Goal: Information Seeking & Learning: Learn about a topic

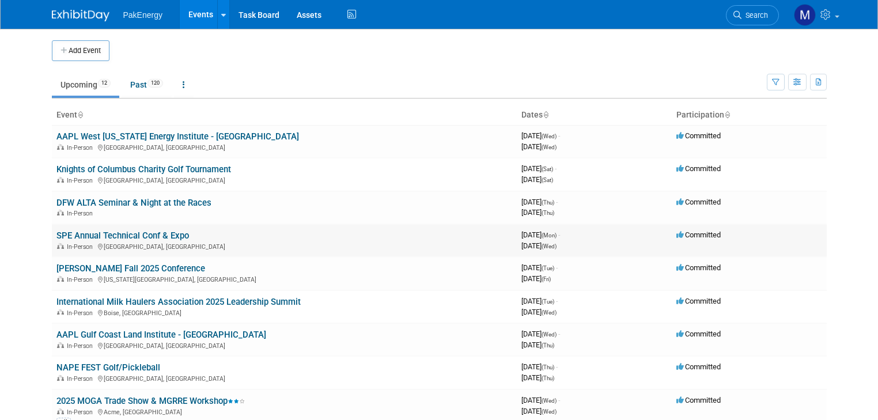
click at [157, 232] on link "SPE Annual Technical Conf & Expo" at bounding box center [122, 236] width 133 height 10
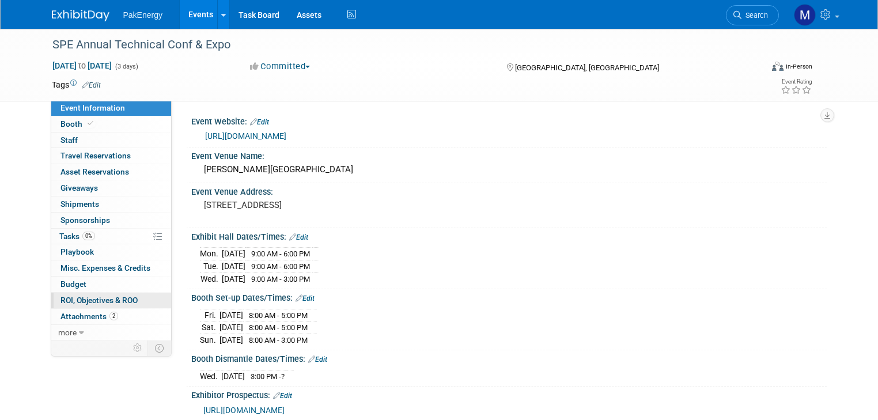
click at [69, 294] on link "0 ROI, Objectives & ROO 0" at bounding box center [111, 301] width 120 height 16
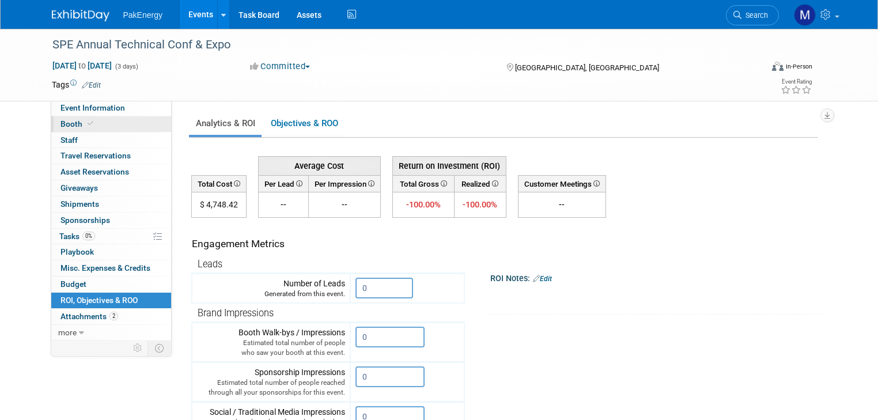
click at [83, 117] on link "Booth" at bounding box center [111, 124] width 120 height 16
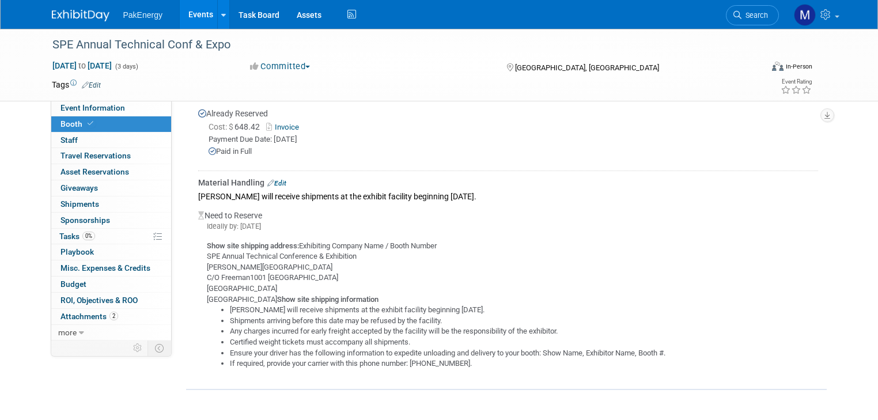
scroll to position [390, 0]
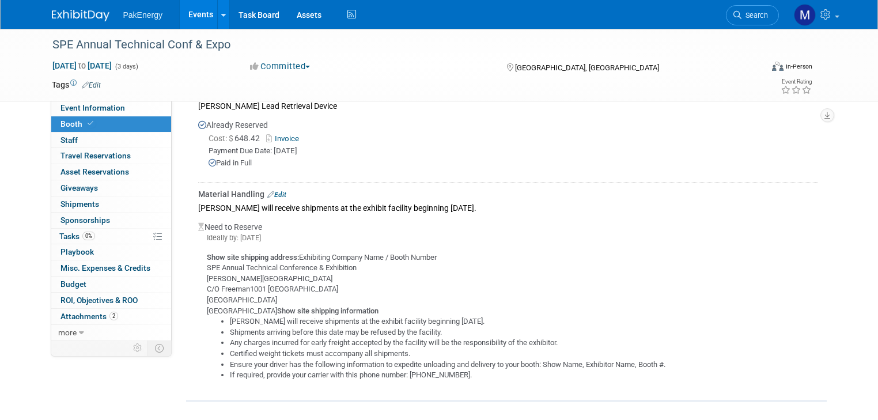
click at [190, 9] on link "Events" at bounding box center [201, 14] width 42 height 29
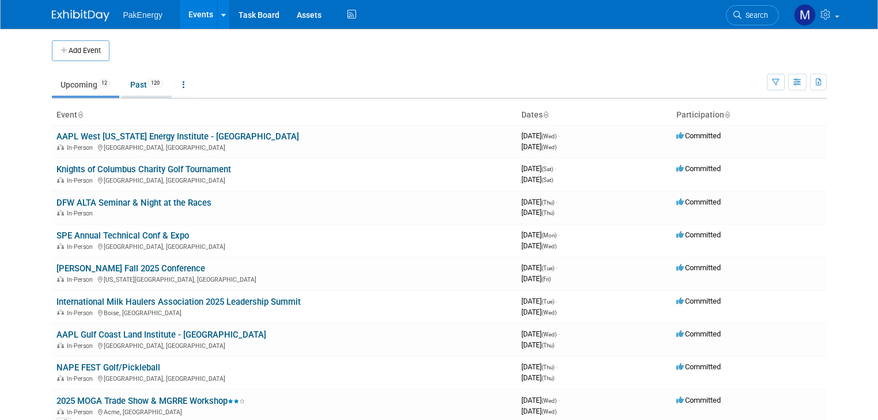
click at [127, 78] on link "Past 120" at bounding box center [147, 85] width 50 height 22
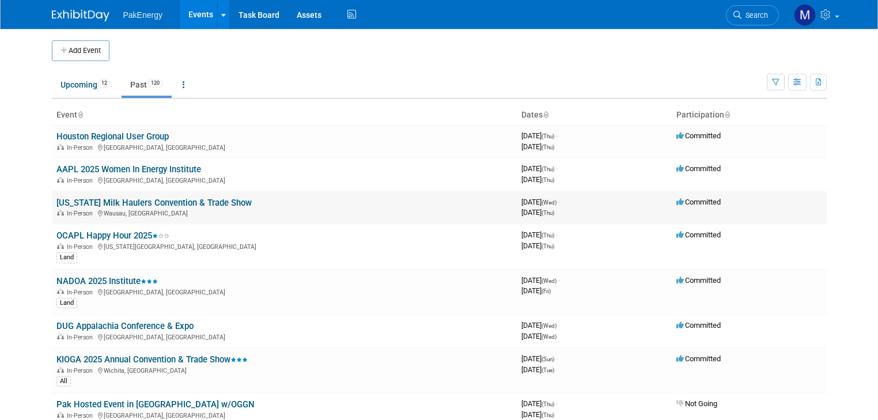
click at [112, 198] on link "[US_STATE] Milk Haulers Convention & Trade Show" at bounding box center [153, 203] width 195 height 10
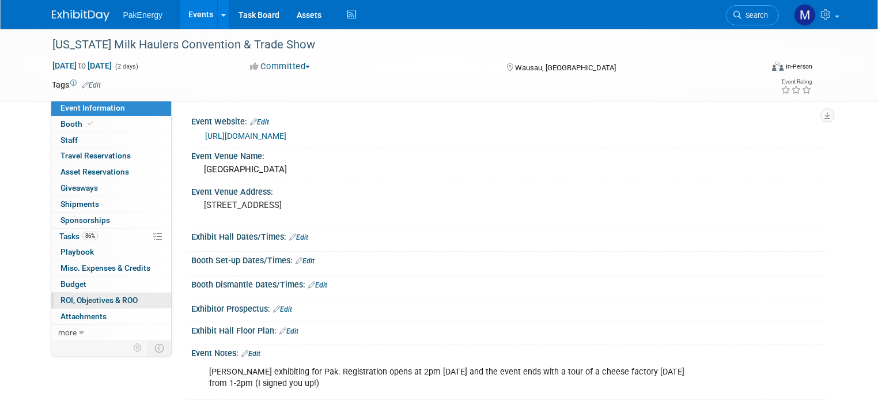
click at [71, 296] on span "ROI, Objectives & ROO 0" at bounding box center [99, 300] width 77 height 9
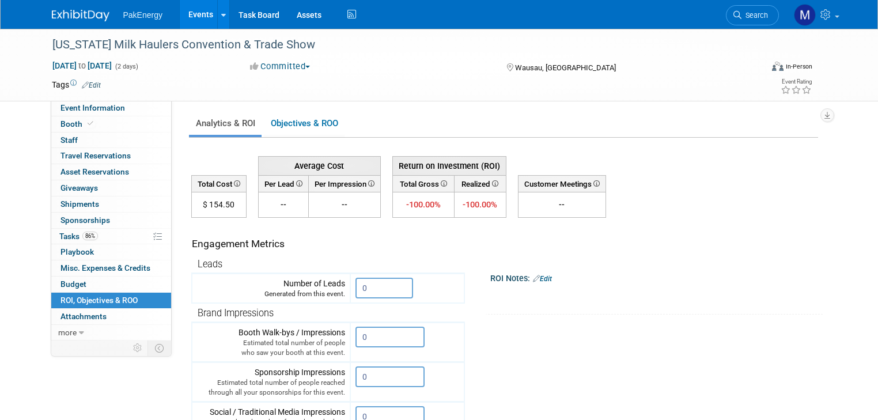
click at [191, 13] on link "Events" at bounding box center [201, 14] width 42 height 29
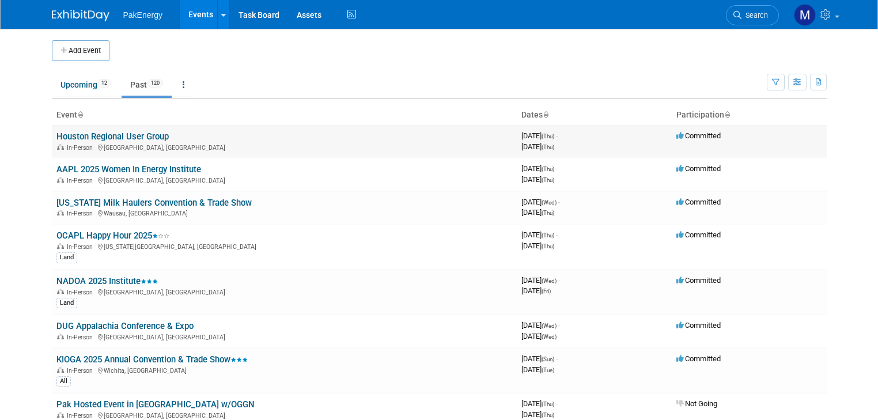
click at [112, 136] on link "Houston Regional User Group" at bounding box center [112, 136] width 112 height 10
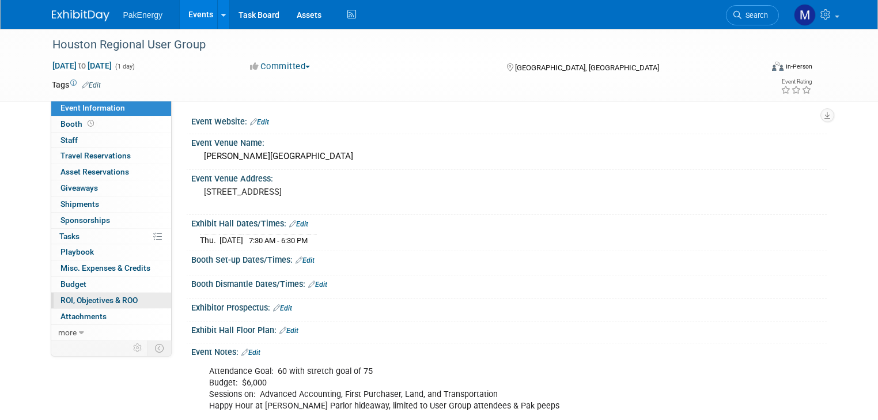
click at [64, 297] on span "ROI, Objectives & ROO 0" at bounding box center [99, 300] width 77 height 9
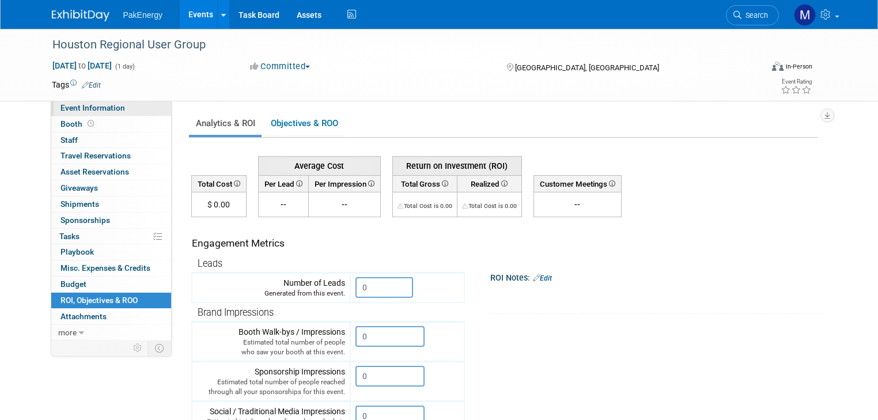
click at [80, 104] on span "Event Information" at bounding box center [93, 107] width 65 height 9
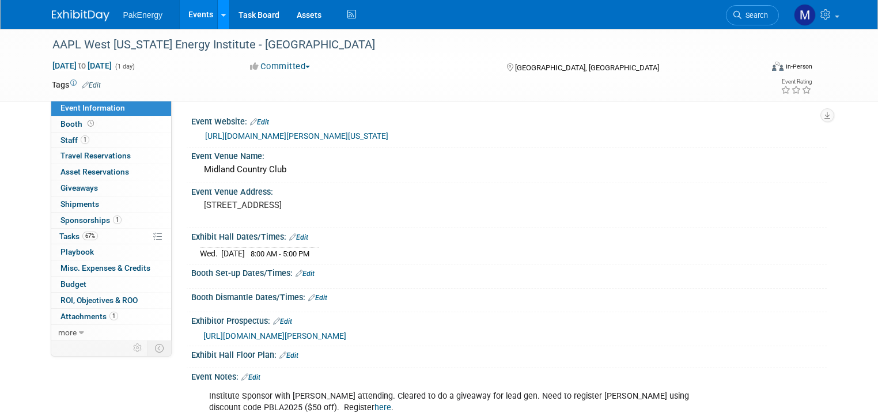
click at [217, 7] on link at bounding box center [223, 14] width 12 height 29
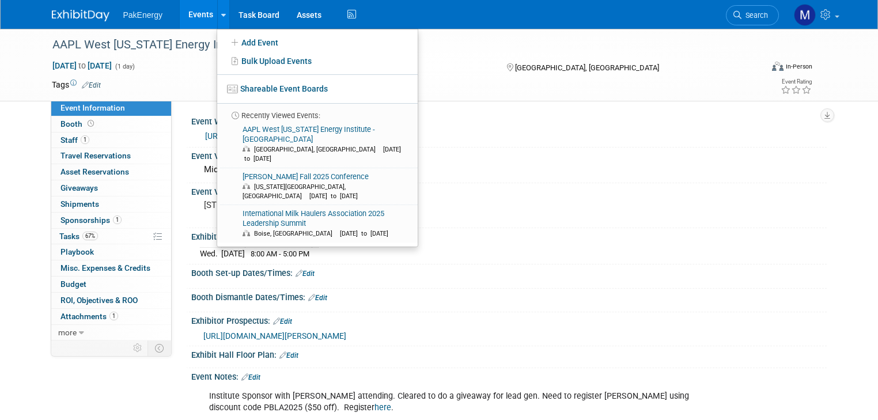
click at [191, 12] on link "Events" at bounding box center [201, 14] width 42 height 29
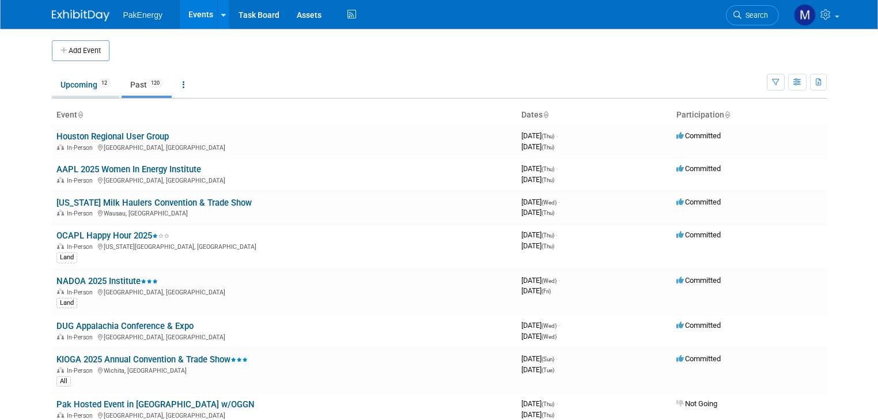
click at [58, 81] on link "Upcoming 12" at bounding box center [85, 85] width 67 height 22
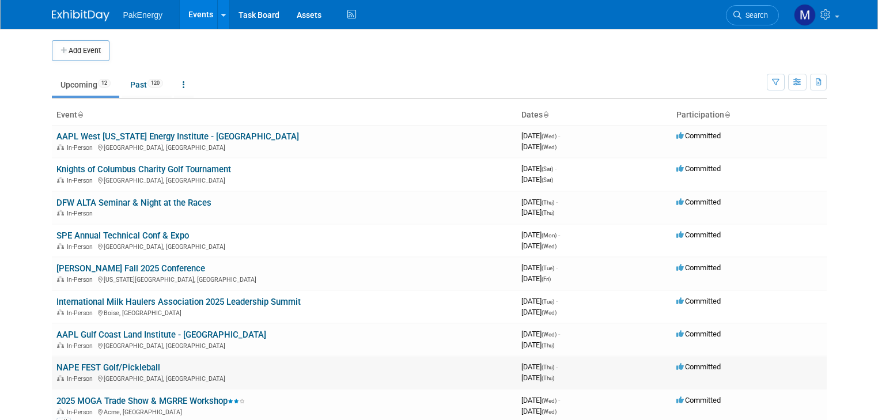
click at [76, 364] on link "NAPE FEST Golf/Pickleball" at bounding box center [108, 368] width 104 height 10
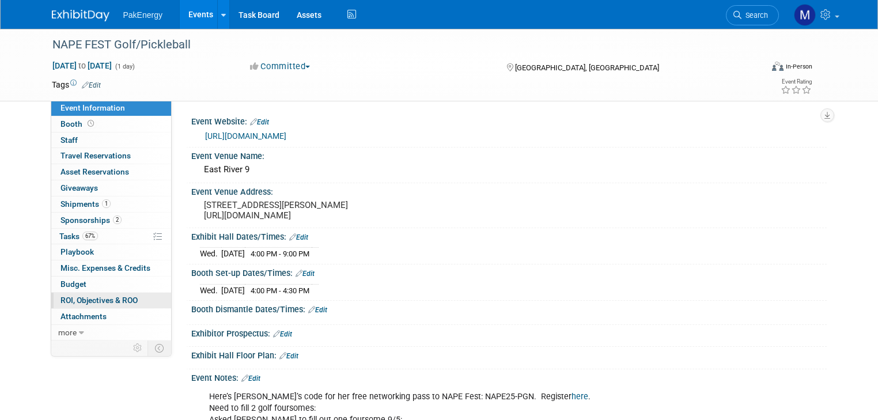
click at [80, 297] on span "ROI, Objectives & ROO 0" at bounding box center [99, 300] width 77 height 9
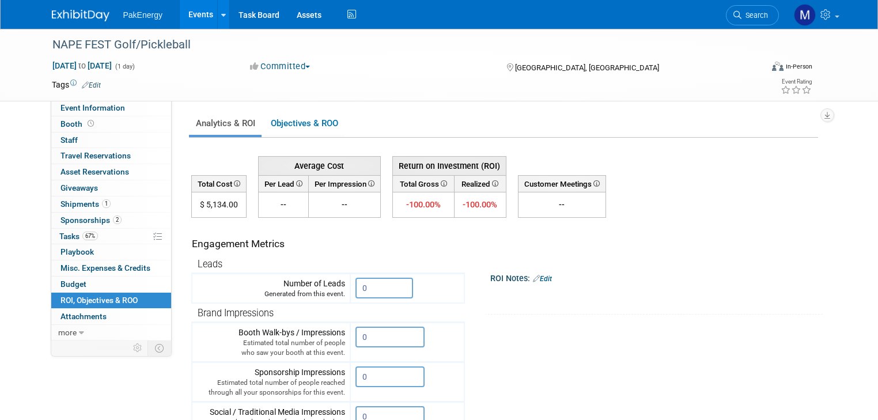
click at [187, 14] on link "Events" at bounding box center [201, 14] width 42 height 29
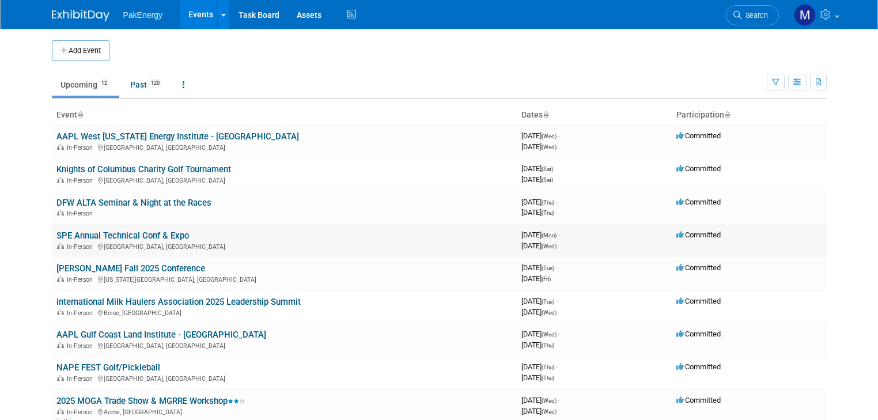
click at [120, 235] on link "SPE Annual Technical Conf & Expo" at bounding box center [122, 236] width 133 height 10
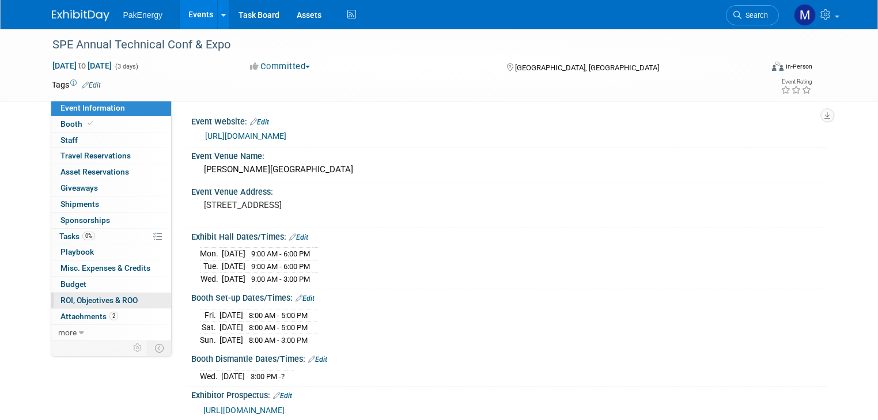
click at [73, 296] on span "ROI, Objectives & ROO 0" at bounding box center [99, 300] width 77 height 9
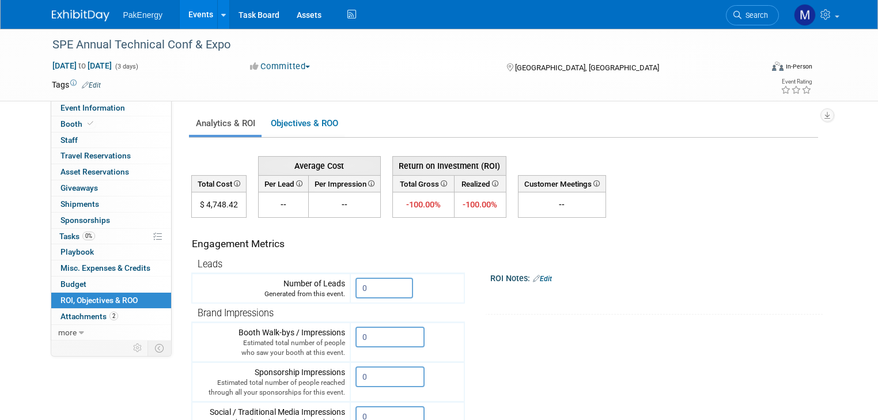
click at [13, 189] on div "SPE Annual Technical Conf & Expo [DATE] to [DATE] (3 days) [DATE] to [DATE] Com…" at bounding box center [439, 366] width 878 height 675
click at [190, 10] on link "Events" at bounding box center [201, 14] width 42 height 29
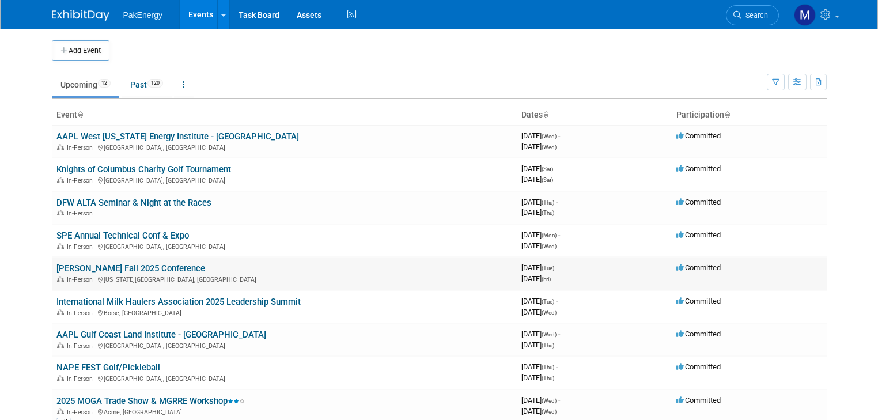
click at [76, 269] on link "[PERSON_NAME] Fall 2025 Conference" at bounding box center [130, 268] width 149 height 10
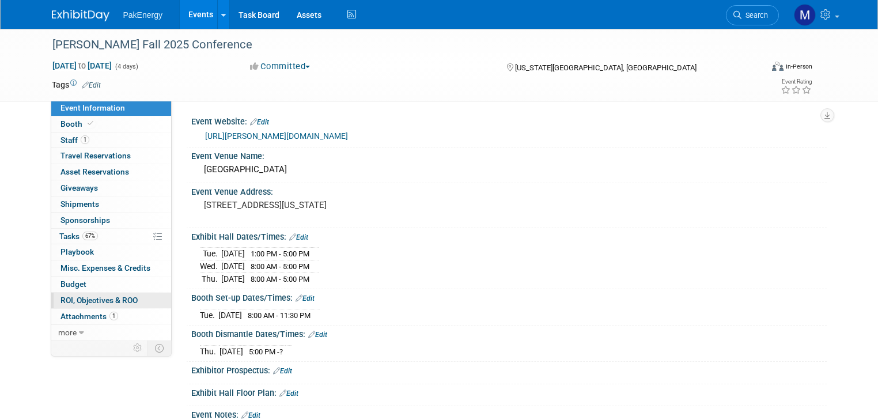
click at [70, 293] on link "0 ROI, Objectives & ROO 0" at bounding box center [111, 301] width 120 height 16
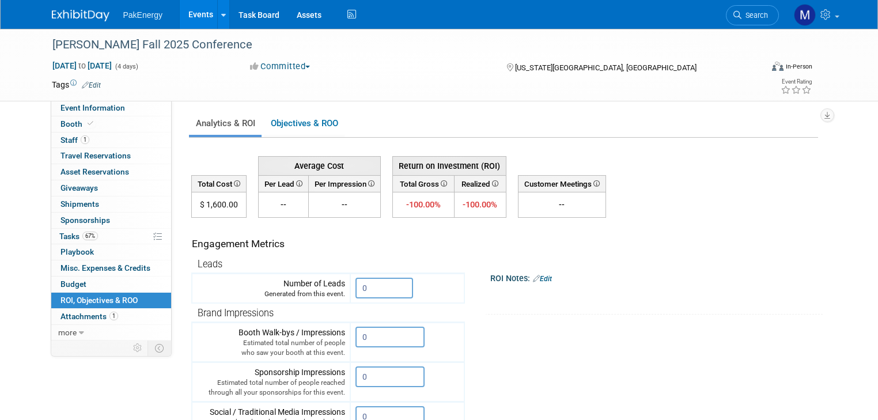
click at [43, 394] on div "Event Information Event Info Booth Booth 1 Staff 1 Staff 0 Travel Reservations …" at bounding box center [439, 355] width 793 height 652
click at [192, 10] on link "Events" at bounding box center [201, 14] width 42 height 29
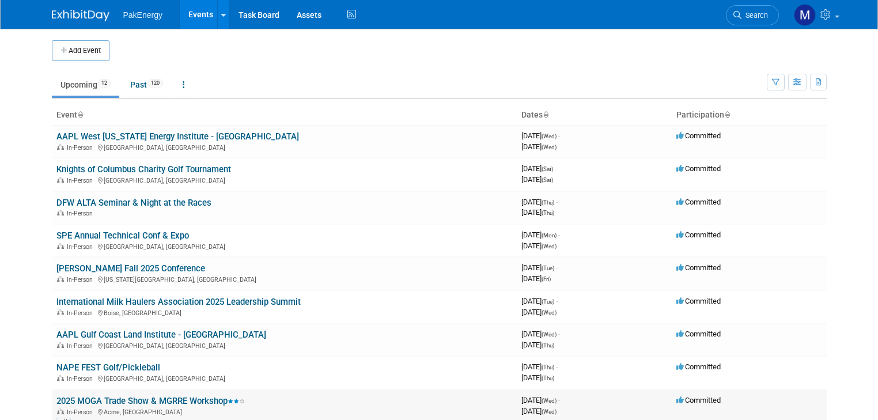
click at [171, 399] on link "2025 MOGA Trade Show & MGRRE Workshop" at bounding box center [150, 401] width 188 height 10
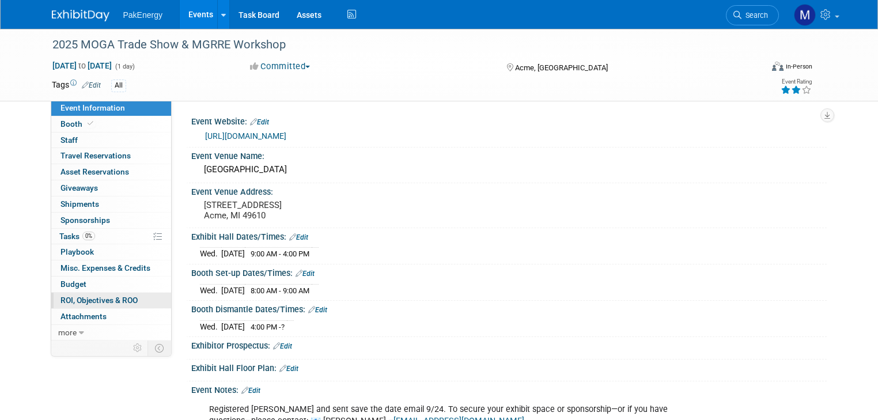
click at [76, 297] on span "ROI, Objectives & ROO 0" at bounding box center [99, 300] width 77 height 9
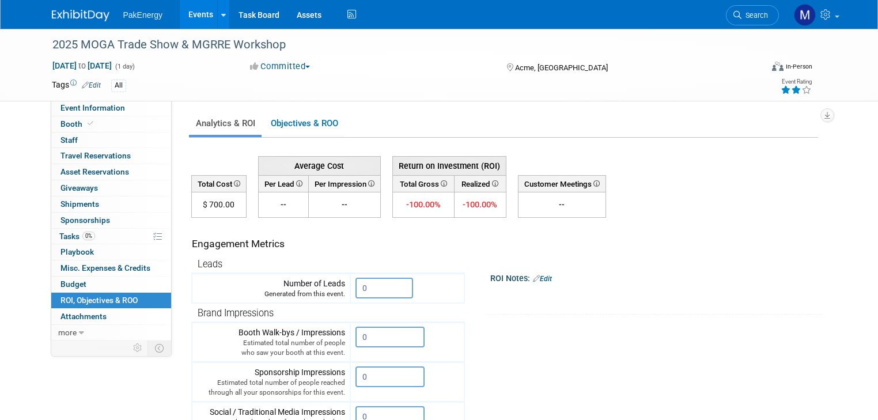
click at [847, 229] on div "2025 MOGA Trade Show & MGRRE Workshop [DATE] to [DATE] (1 day) [DATE] to [DATE]…" at bounding box center [439, 366] width 878 height 675
click at [191, 11] on link "Events" at bounding box center [201, 14] width 42 height 29
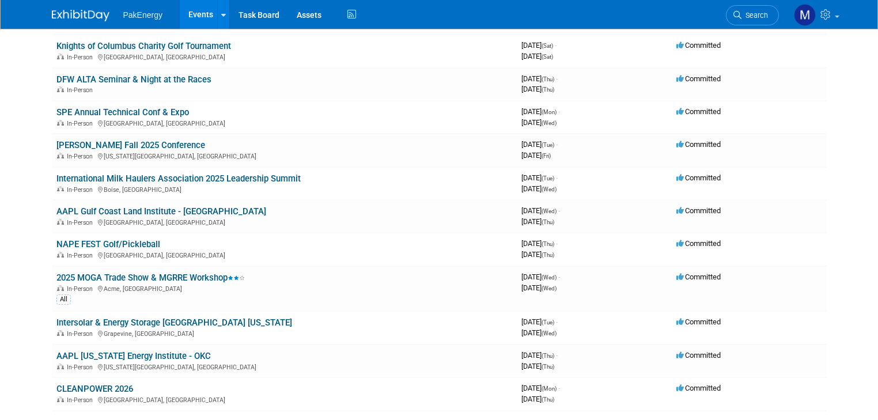
scroll to position [247, 0]
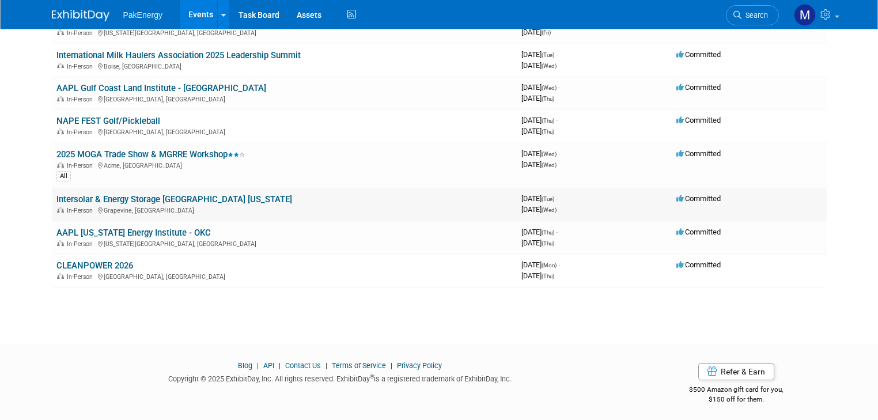
click at [156, 197] on link "Intersolar & Energy Storage [GEOGRAPHIC_DATA] [US_STATE]" at bounding box center [174, 199] width 236 height 10
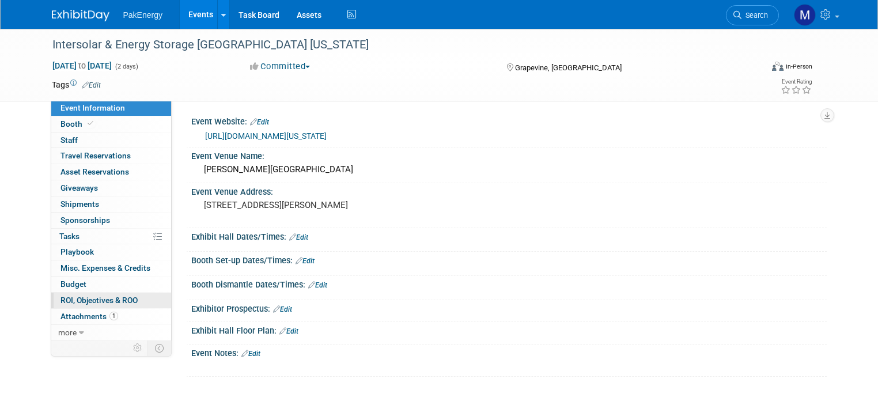
click at [124, 296] on span "ROI, Objectives & ROO 0" at bounding box center [99, 300] width 77 height 9
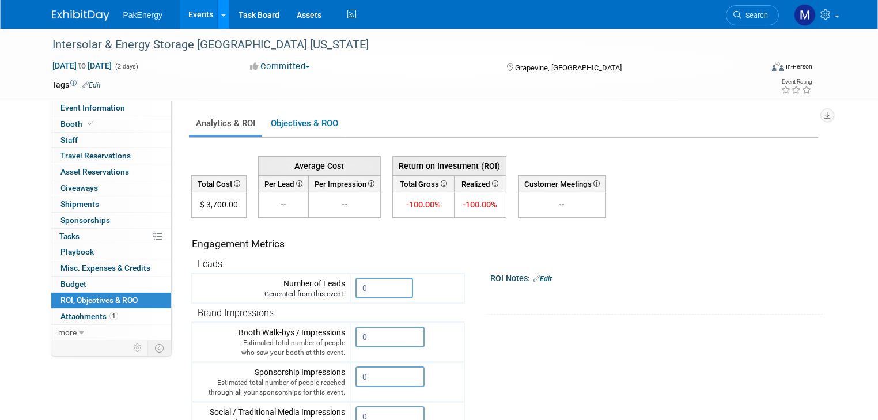
click at [217, 15] on link at bounding box center [223, 14] width 12 height 29
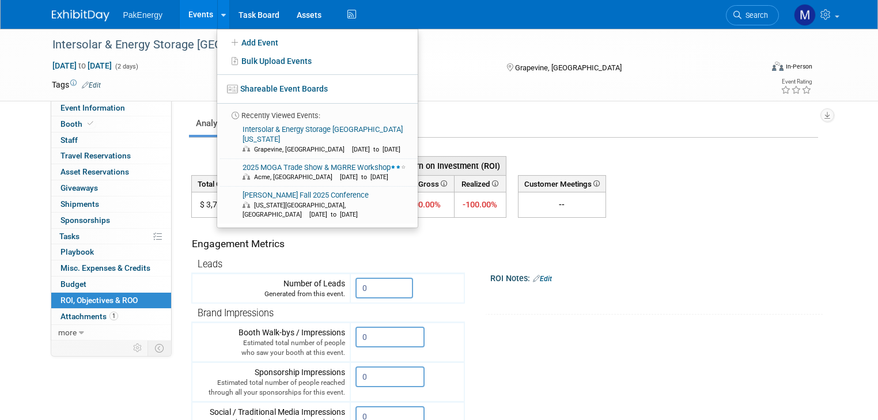
click at [186, 10] on link "Events" at bounding box center [201, 14] width 42 height 29
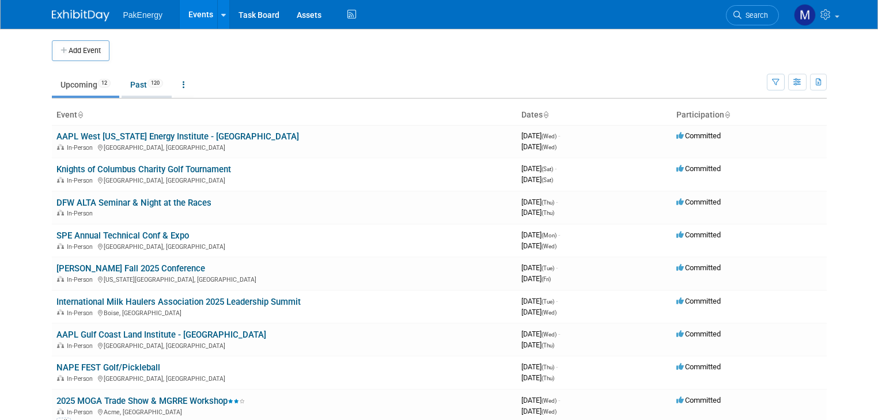
click at [129, 80] on link "Past 120" at bounding box center [147, 85] width 50 height 22
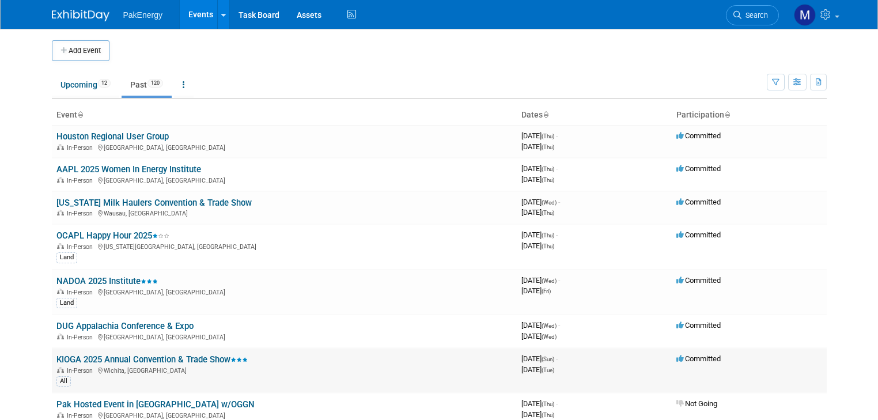
click at [164, 355] on link "KIOGA 2025 Annual Convention & Trade Show" at bounding box center [151, 360] width 191 height 10
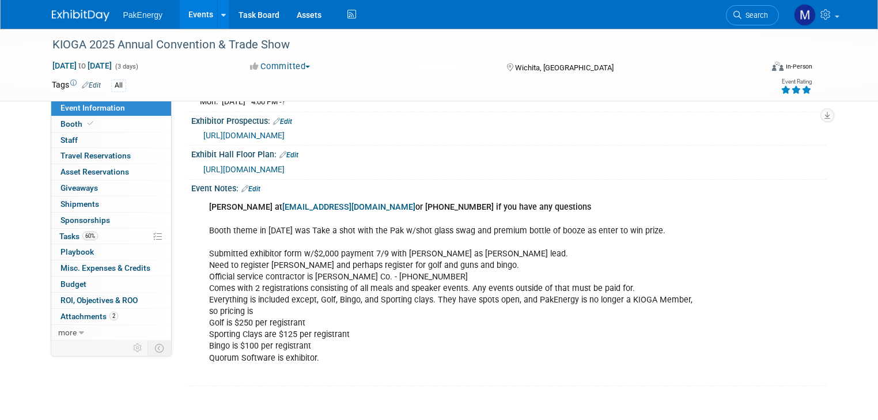
scroll to position [281, 0]
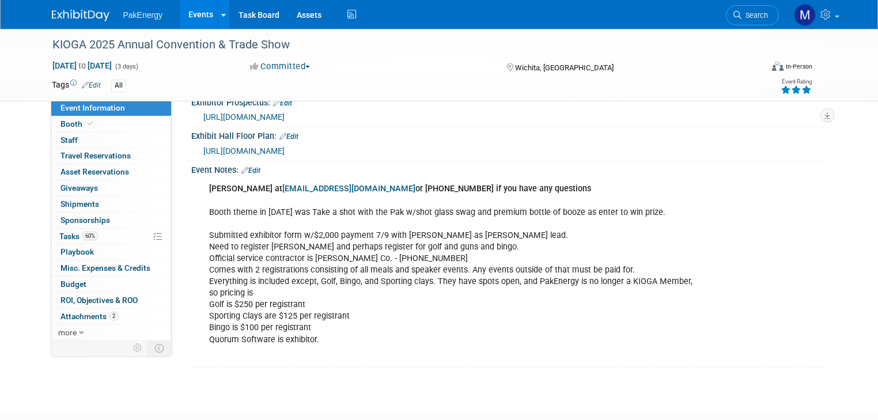
click at [282, 327] on div "Jennifer at jsamford@kioga.org or (785) 232-7772 if you have any questions Boot…" at bounding box center [452, 270] width 503 height 185
click at [254, 299] on div "Jennifer at jsamford@kioga.org or (785) 232-7772 if you have any questions Boot…" at bounding box center [452, 270] width 503 height 185
click at [103, 296] on span "ROI, Objectives & ROO 0" at bounding box center [99, 300] width 77 height 9
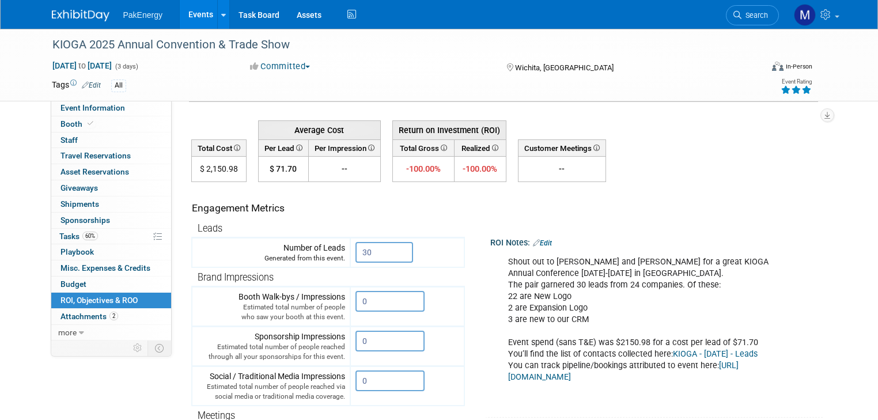
scroll to position [20, 0]
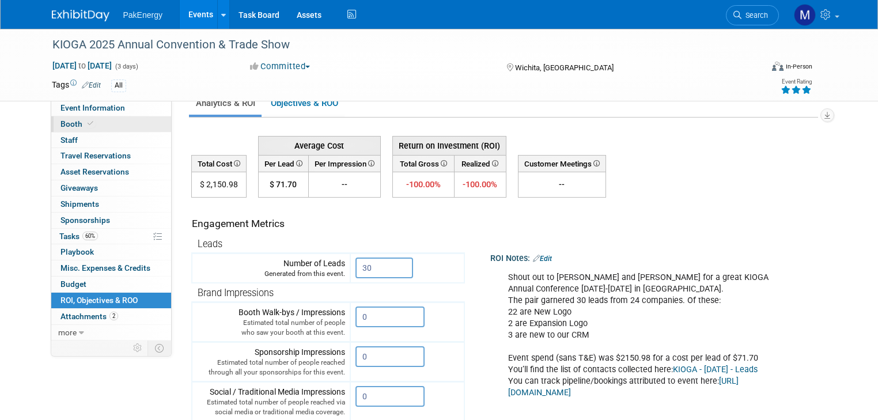
click at [61, 125] on span "Booth" at bounding box center [78, 123] width 35 height 9
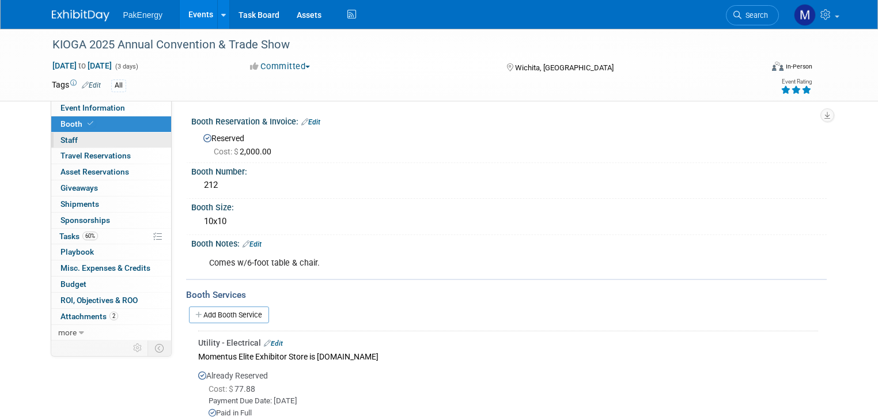
click at [61, 138] on span "Staff 0" at bounding box center [69, 139] width 17 height 9
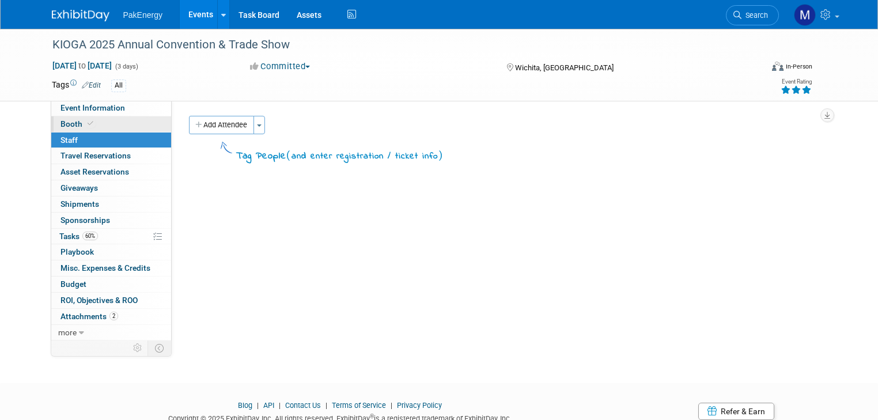
click at [63, 122] on span "Booth" at bounding box center [78, 123] width 35 height 9
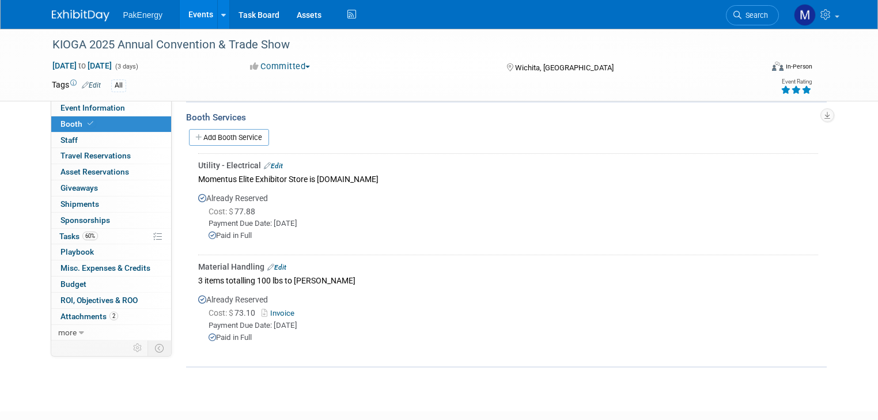
scroll to position [193, 0]
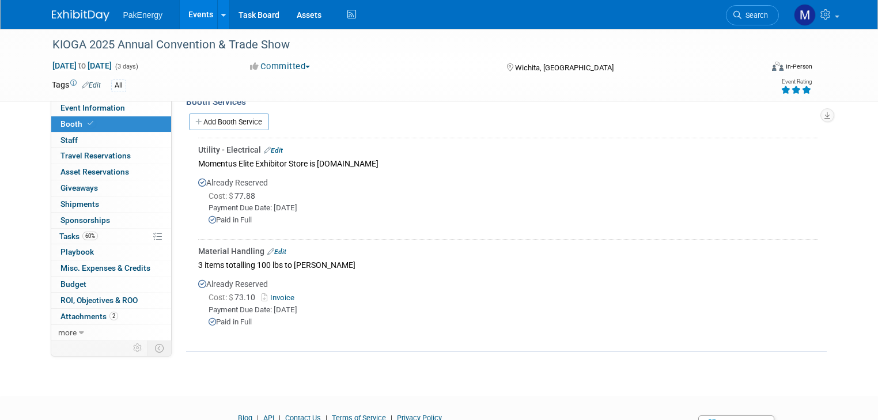
click at [194, 14] on link "Events" at bounding box center [201, 14] width 42 height 29
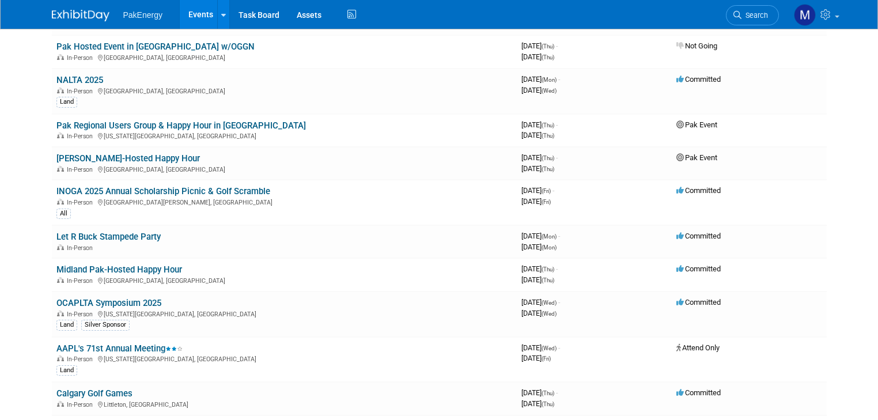
scroll to position [424, 0]
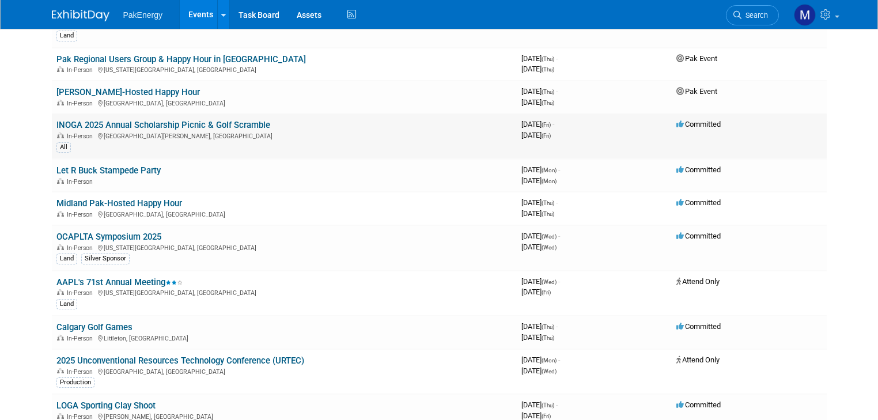
click at [239, 120] on link "INOGA 2025 Annual Scholarship Picnic & Golf Scramble" at bounding box center [163, 125] width 214 height 10
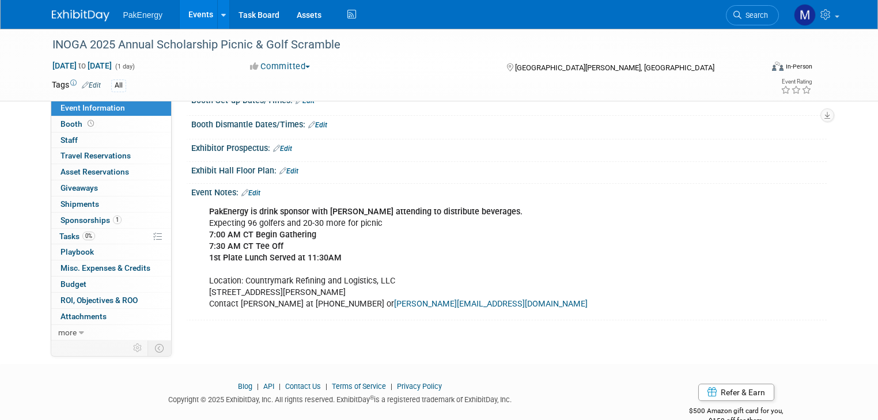
scroll to position [178, 0]
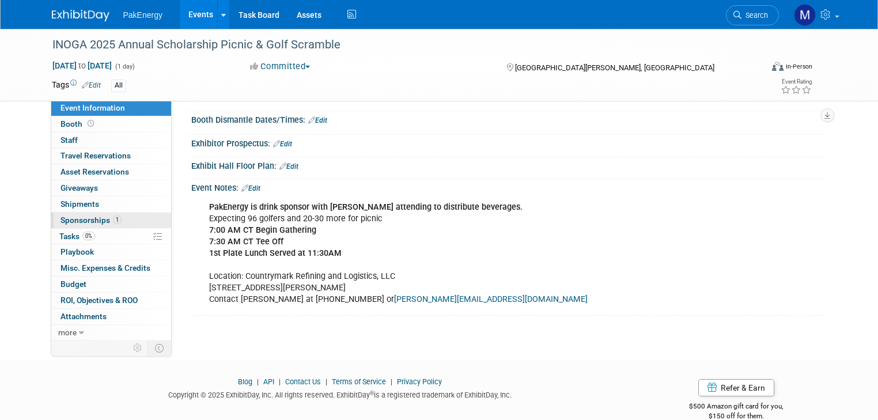
click at [62, 217] on span "Sponsorships 1" at bounding box center [91, 220] width 61 height 9
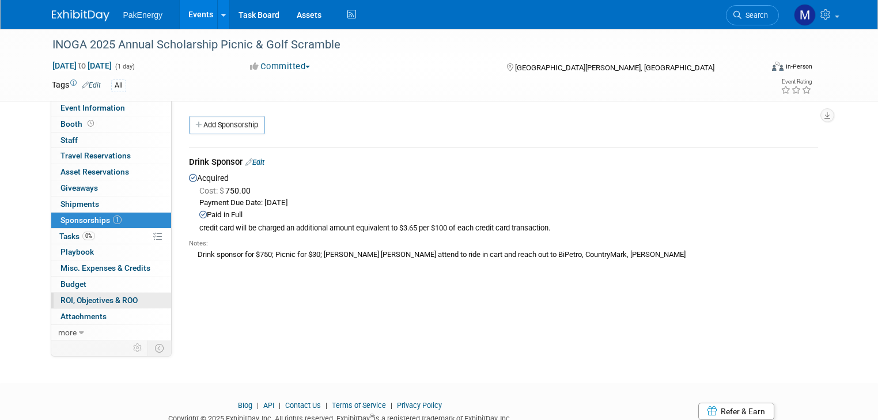
click at [88, 296] on span "ROI, Objectives & ROO 0" at bounding box center [99, 300] width 77 height 9
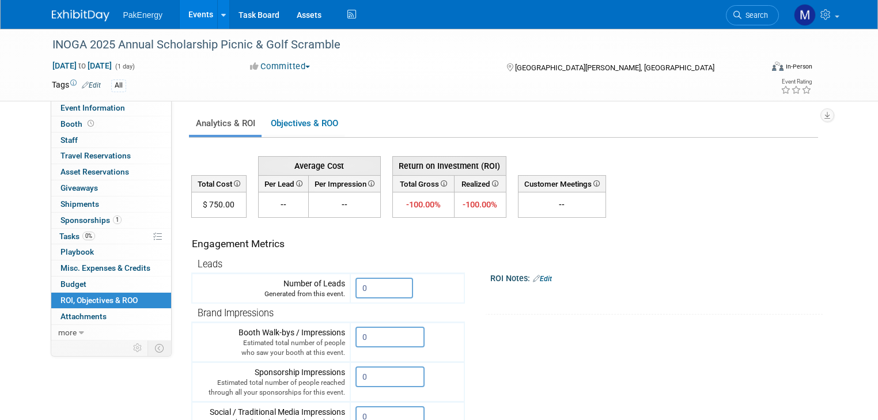
click at [197, 10] on link "Events" at bounding box center [201, 14] width 42 height 29
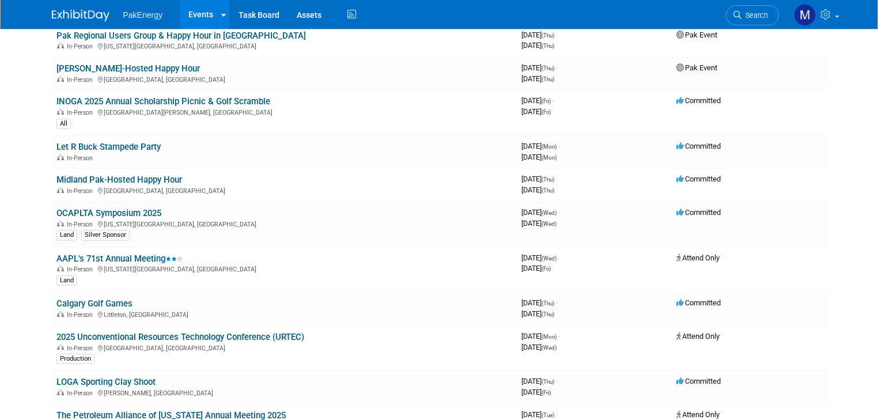
scroll to position [460, 0]
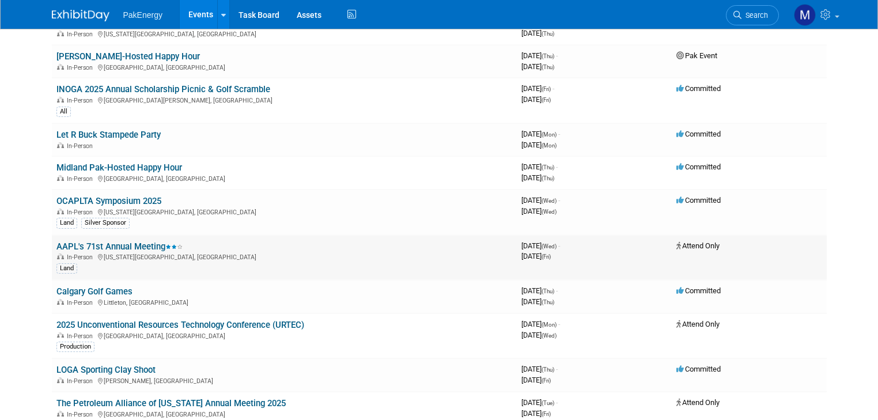
click at [136, 242] on link "AAPL's 71st Annual Meeting" at bounding box center [119, 247] width 126 height 10
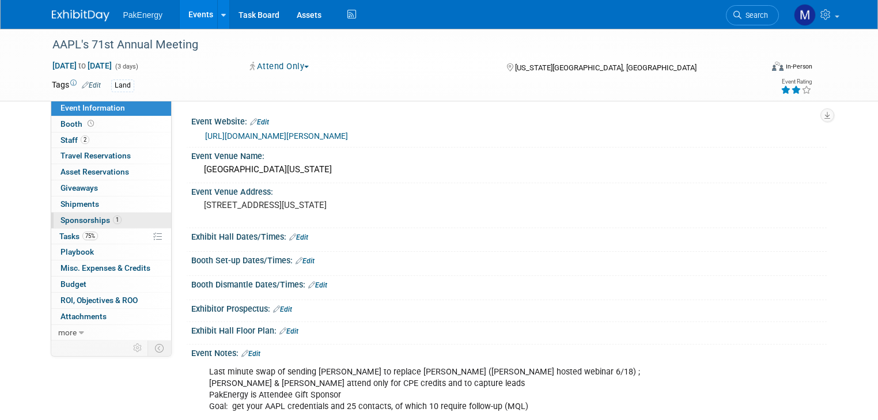
click at [88, 216] on span "Sponsorships 1" at bounding box center [91, 220] width 61 height 9
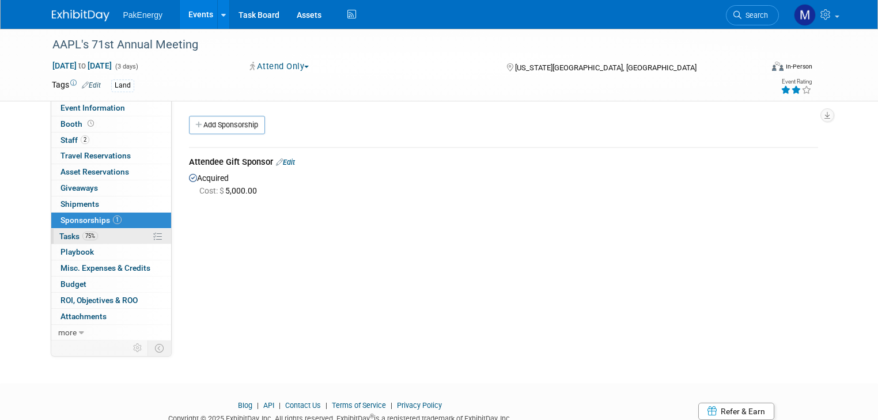
click at [92, 231] on link "75% Tasks 75%" at bounding box center [111, 237] width 120 height 16
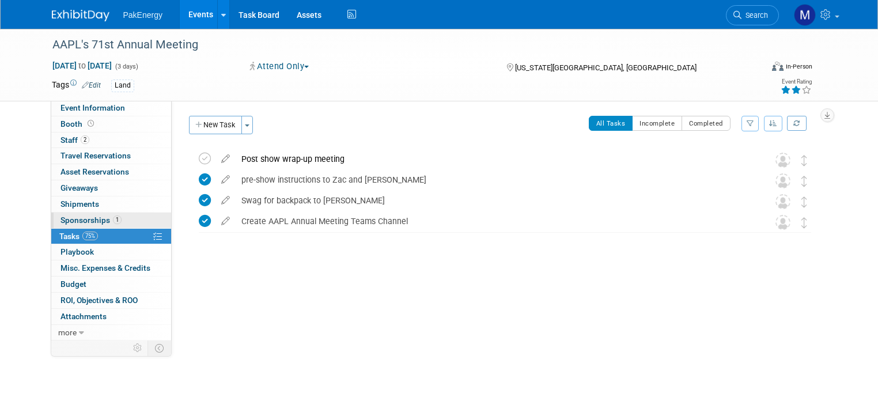
click at [91, 217] on span "Sponsorships 1" at bounding box center [91, 220] width 61 height 9
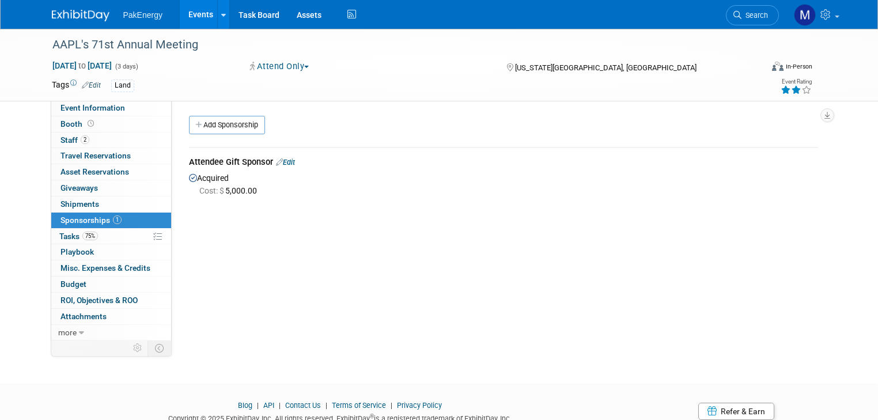
click at [187, 10] on link "Events" at bounding box center [201, 14] width 42 height 29
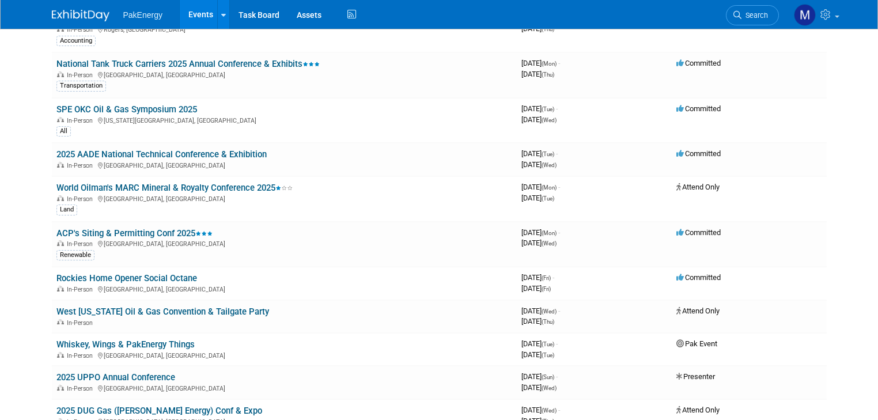
scroll to position [1105, 0]
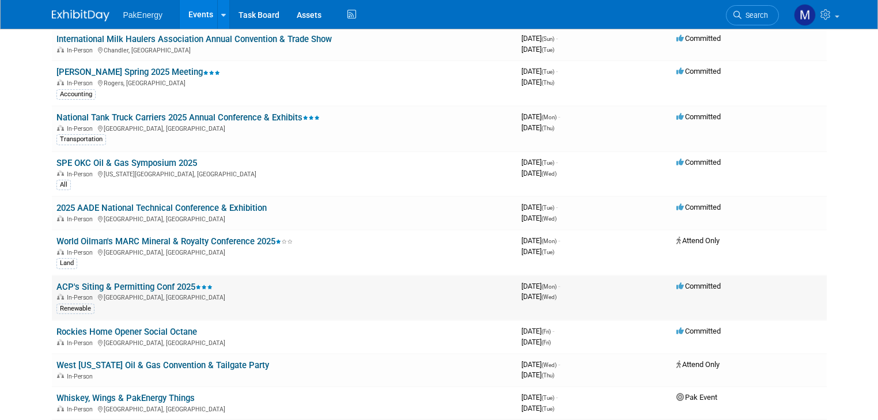
click at [114, 282] on link "ACP's Siting & Permitting Conf 2025" at bounding box center [134, 287] width 156 height 10
click at [148, 158] on link "SPE OKC Oil & Gas Symposium 2025" at bounding box center [126, 163] width 141 height 10
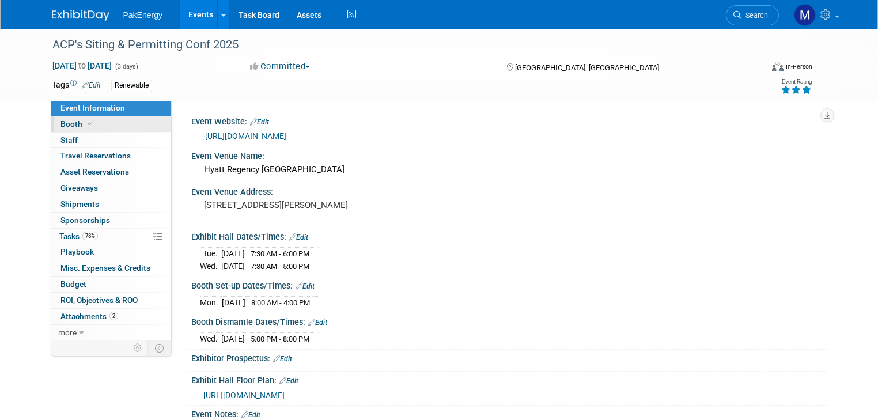
click at [63, 122] on span "Booth" at bounding box center [78, 123] width 35 height 9
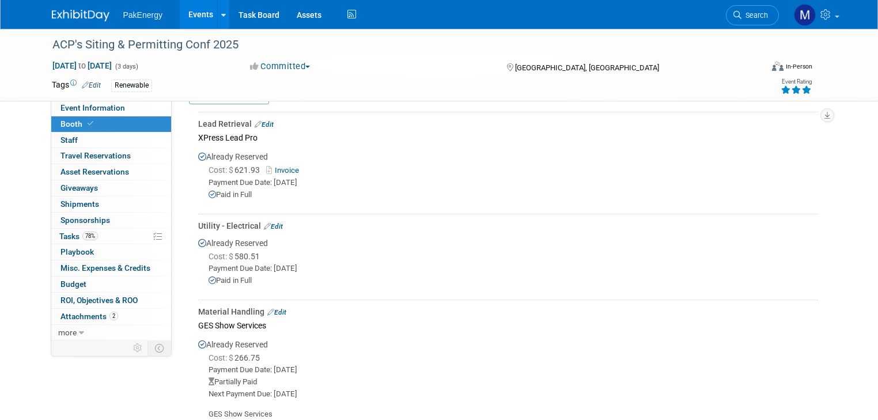
scroll to position [382, 0]
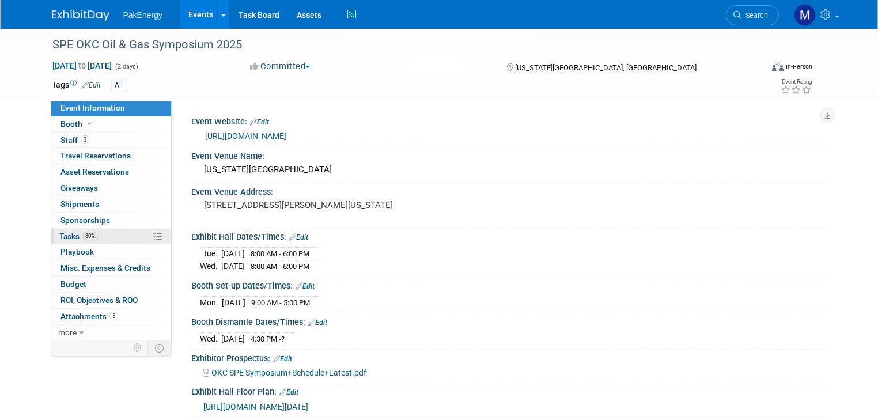
click at [59, 232] on span "Tasks 80%" at bounding box center [78, 236] width 39 height 9
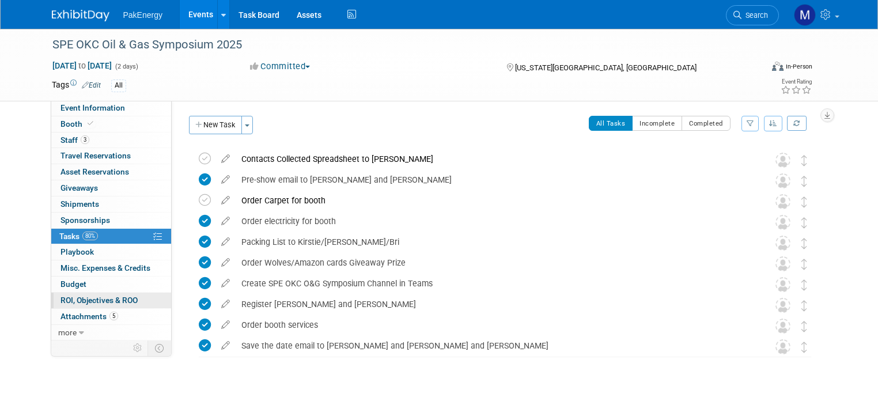
click at [108, 299] on span "ROI, Objectives & ROO 0" at bounding box center [99, 300] width 77 height 9
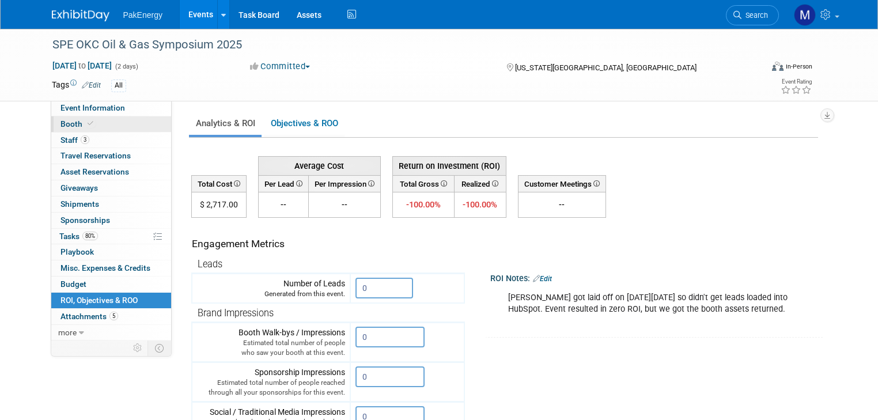
click at [63, 119] on span "Booth" at bounding box center [78, 123] width 35 height 9
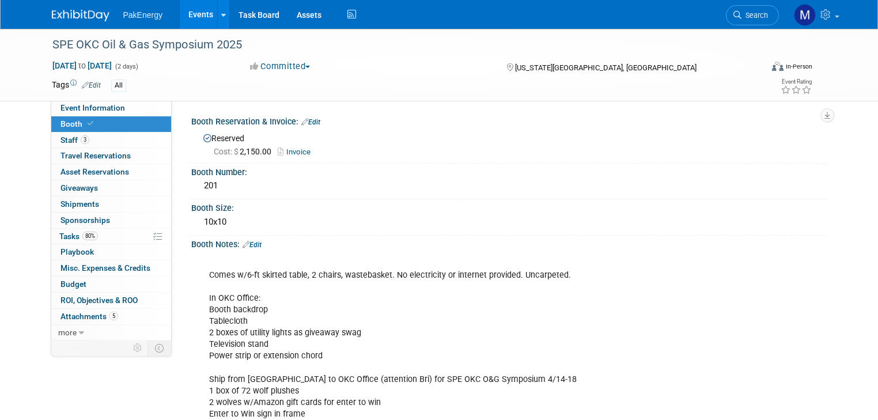
click at [198, 12] on link "Events" at bounding box center [201, 14] width 42 height 29
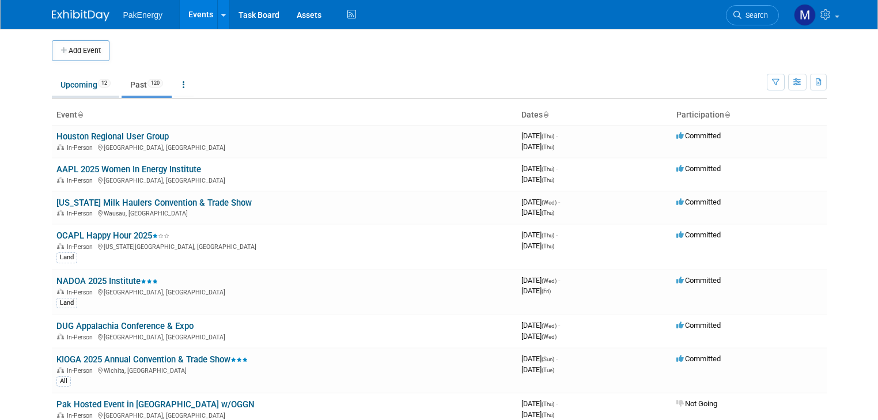
click at [74, 78] on link "Upcoming 12" at bounding box center [85, 85] width 67 height 22
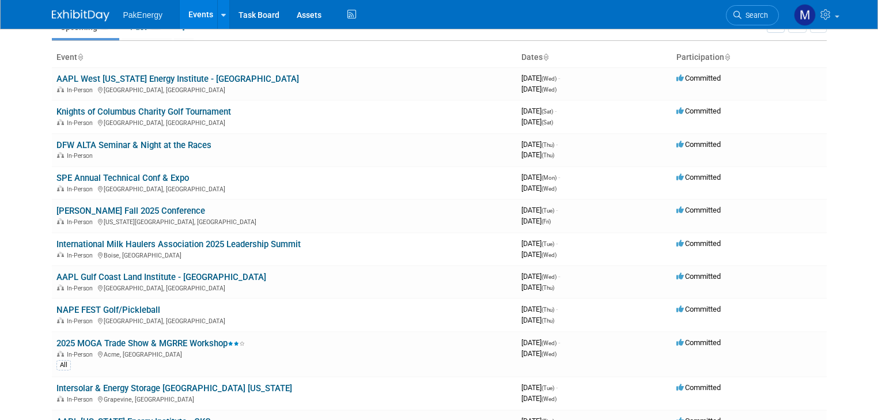
scroll to position [56, 0]
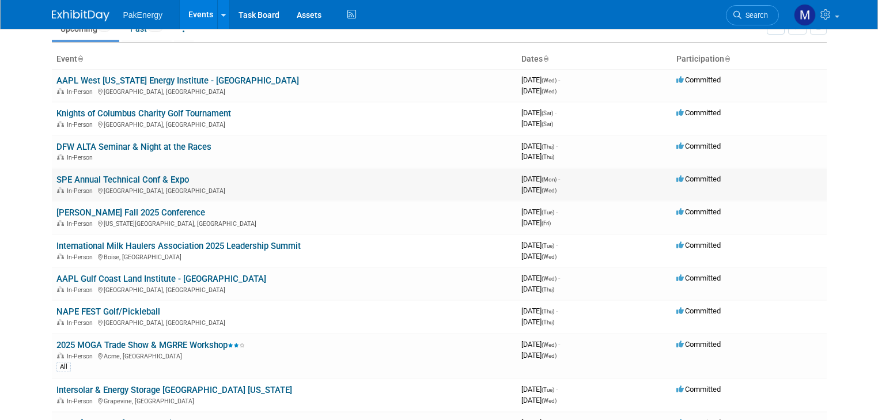
click at [133, 179] on link "SPE Annual Technical Conf & Expo" at bounding box center [122, 180] width 133 height 10
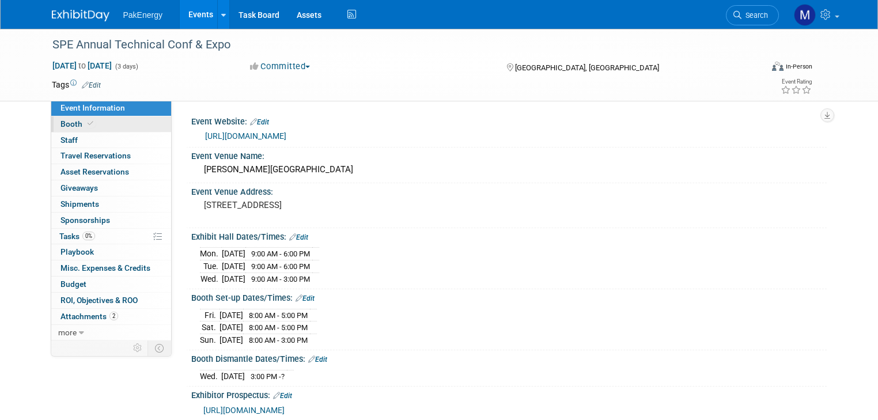
click at [70, 120] on span "Booth" at bounding box center [78, 123] width 35 height 9
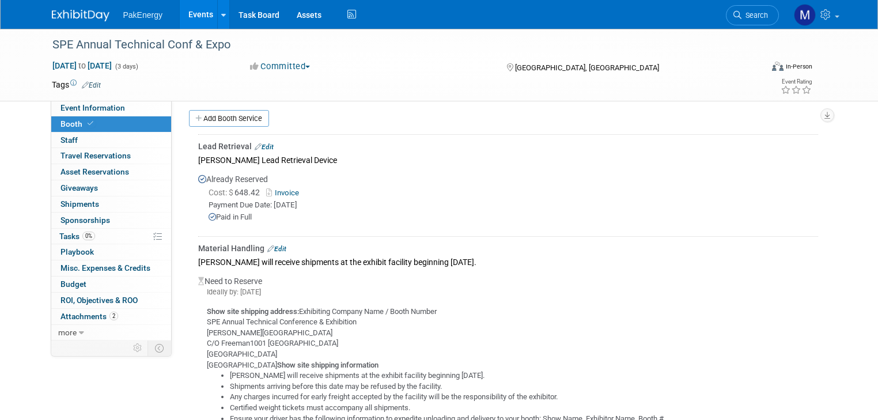
scroll to position [343, 0]
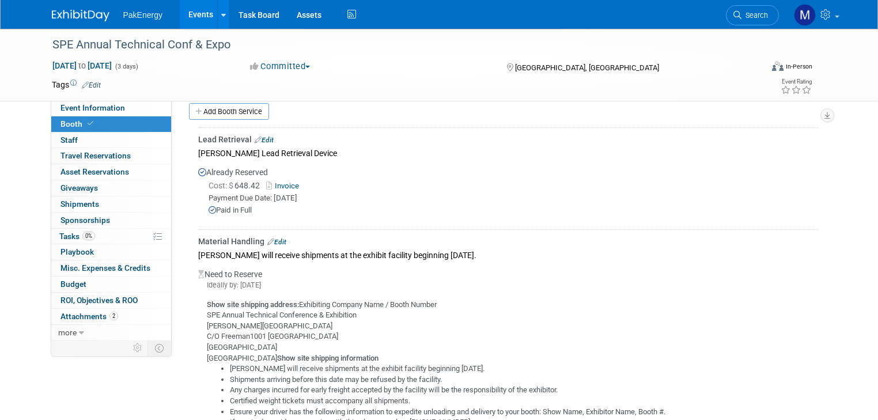
click at [190, 14] on link "Events" at bounding box center [201, 14] width 42 height 29
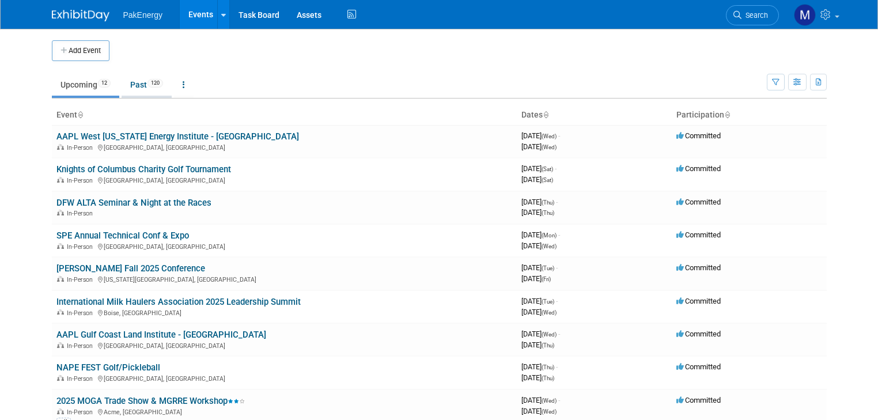
click at [129, 86] on link "Past 120" at bounding box center [147, 85] width 50 height 22
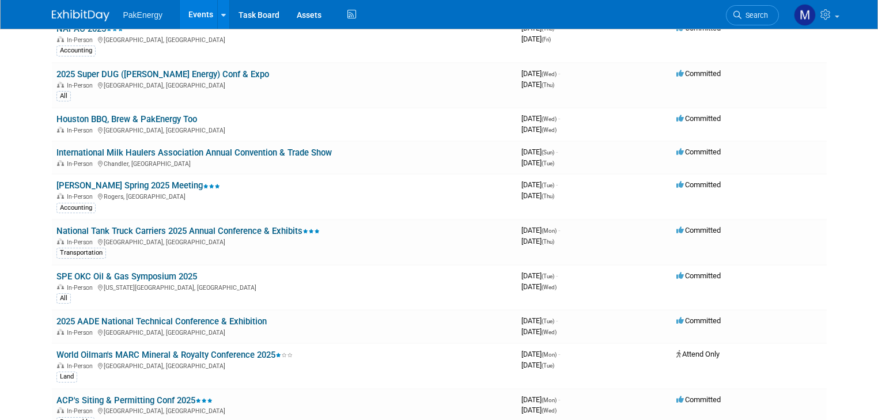
scroll to position [1015, 0]
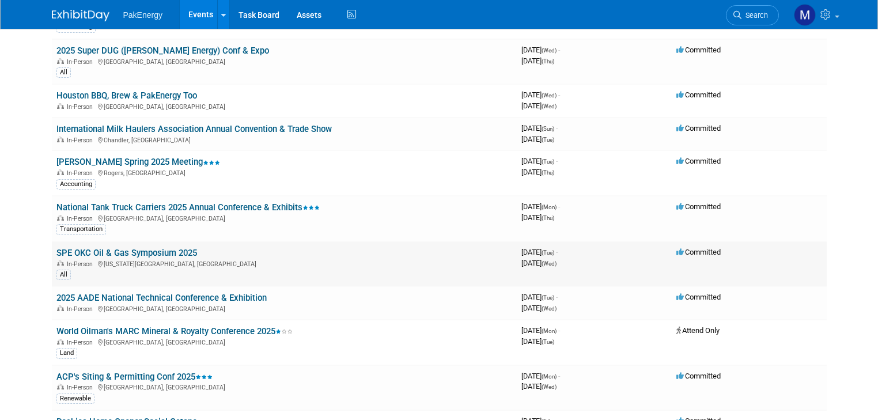
click at [166, 248] on link "SPE OKC Oil & Gas Symposium 2025" at bounding box center [126, 253] width 141 height 10
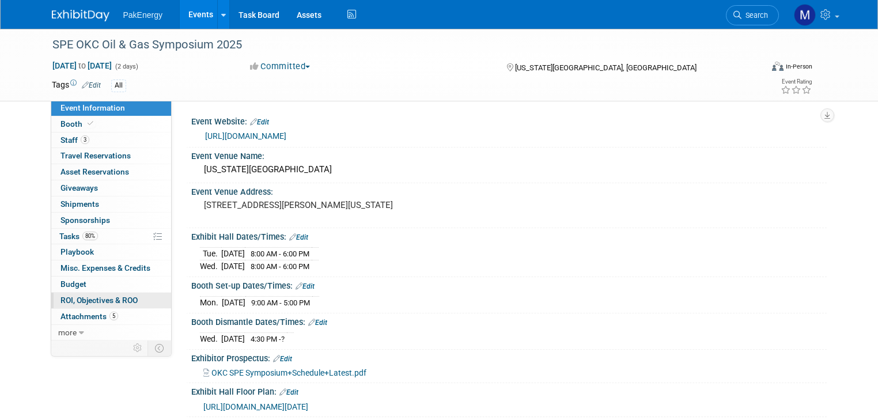
click at [76, 296] on span "ROI, Objectives & ROO 0" at bounding box center [99, 300] width 77 height 9
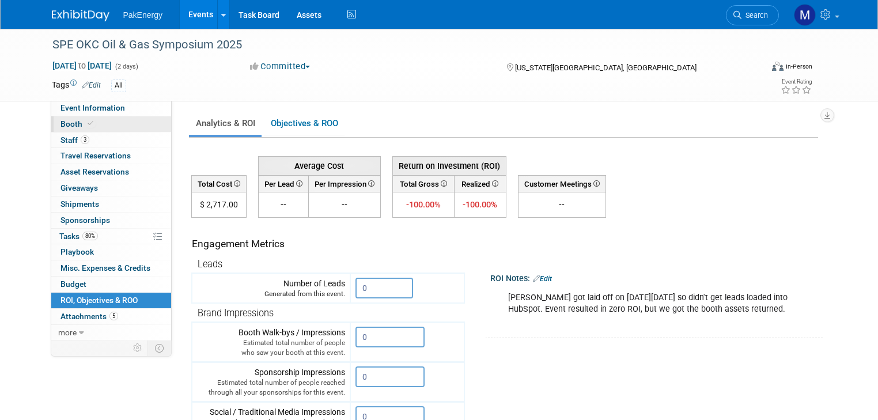
click at [65, 124] on span "Booth" at bounding box center [78, 123] width 35 height 9
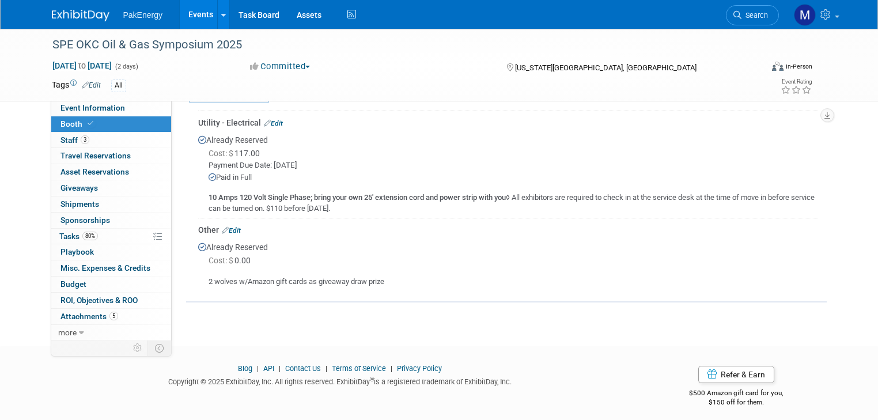
scroll to position [433, 0]
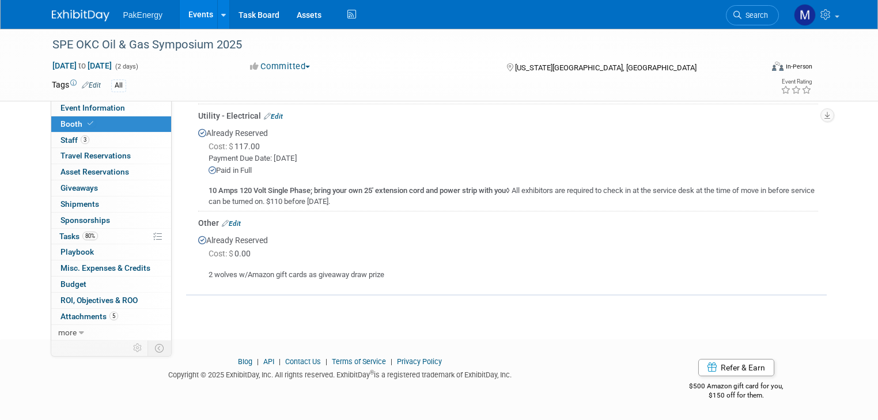
click at [195, 14] on link "Events" at bounding box center [201, 14] width 42 height 29
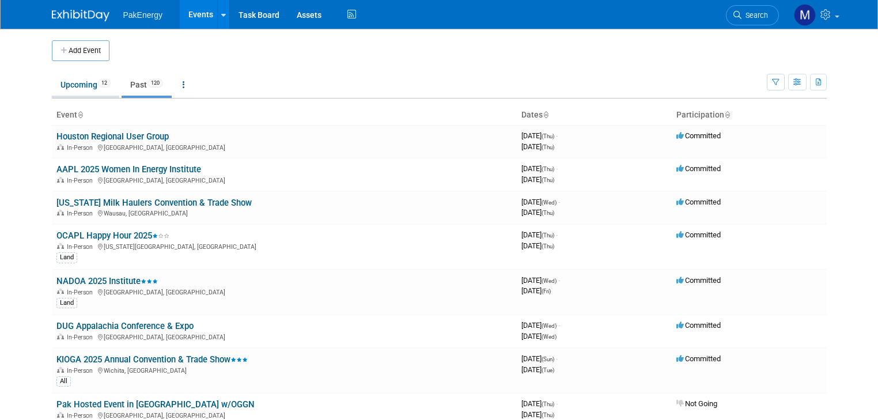
click at [66, 89] on link "Upcoming 12" at bounding box center [85, 85] width 67 height 22
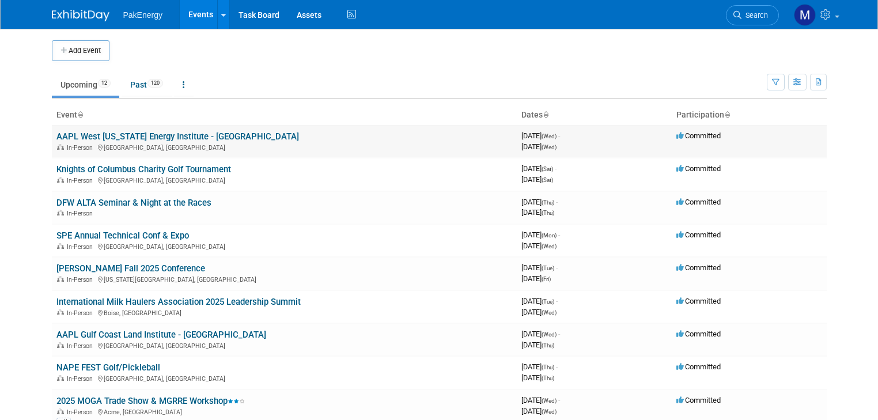
click at [127, 133] on link "AAPL West [US_STATE] Energy Institute - [GEOGRAPHIC_DATA]" at bounding box center [177, 136] width 243 height 10
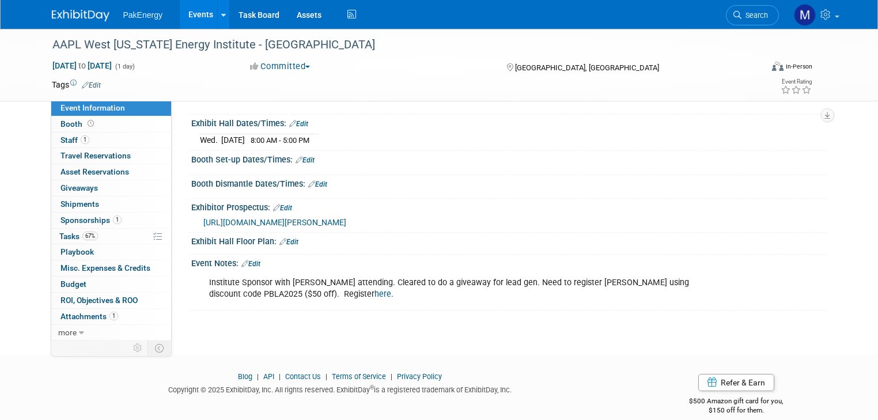
scroll to position [126, 0]
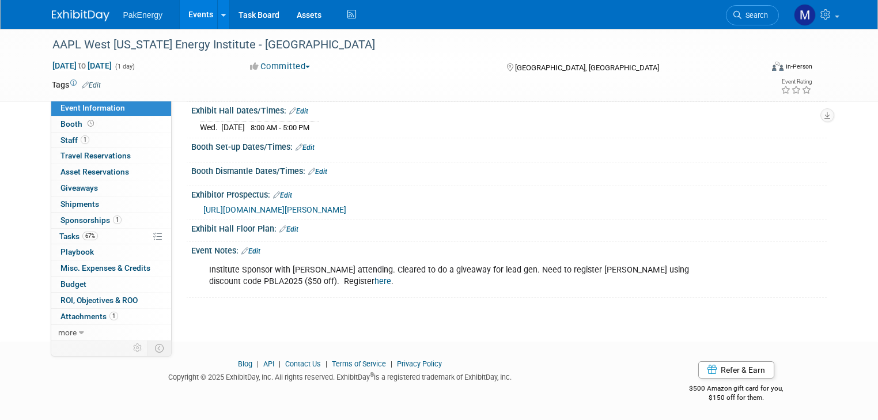
click at [185, 9] on link "Events" at bounding box center [201, 14] width 42 height 29
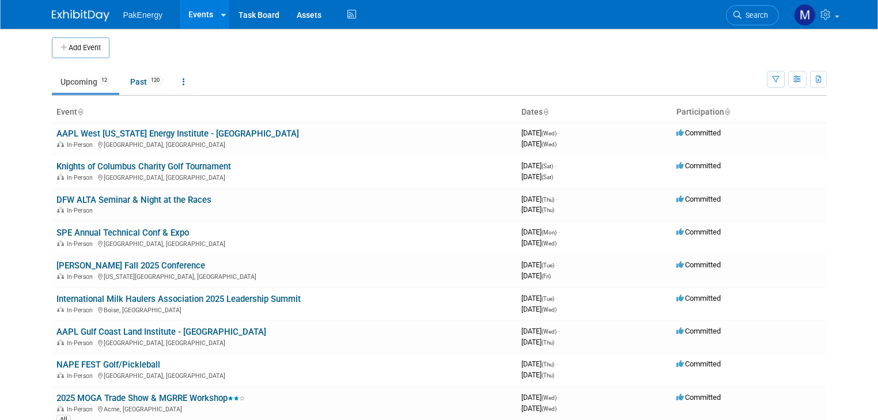
scroll to position [1, 0]
